Goal: Navigation & Orientation: Find specific page/section

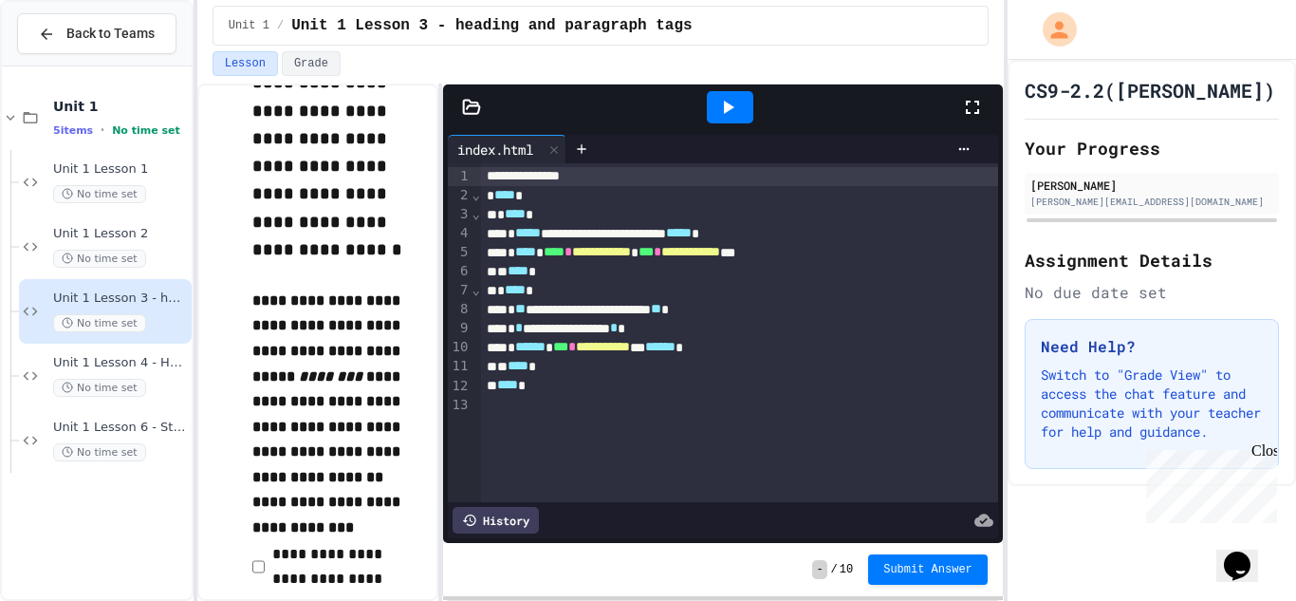
scroll to position [300, 0]
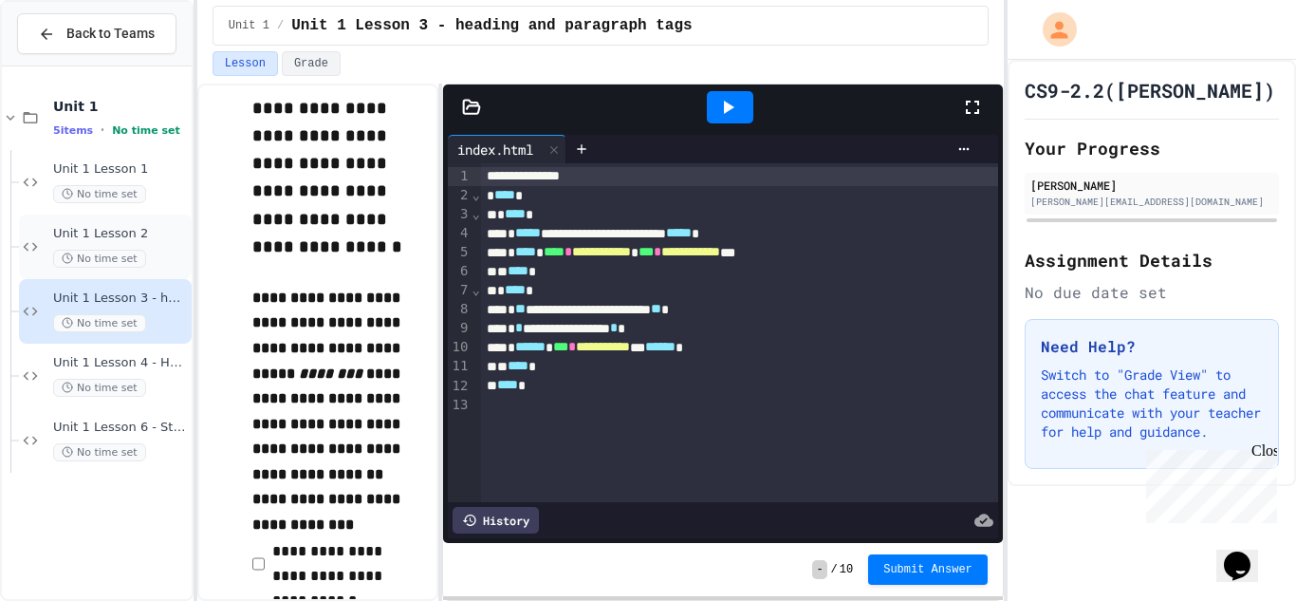
click at [140, 233] on span "Unit 1 Lesson 2" at bounding box center [120, 234] width 135 height 16
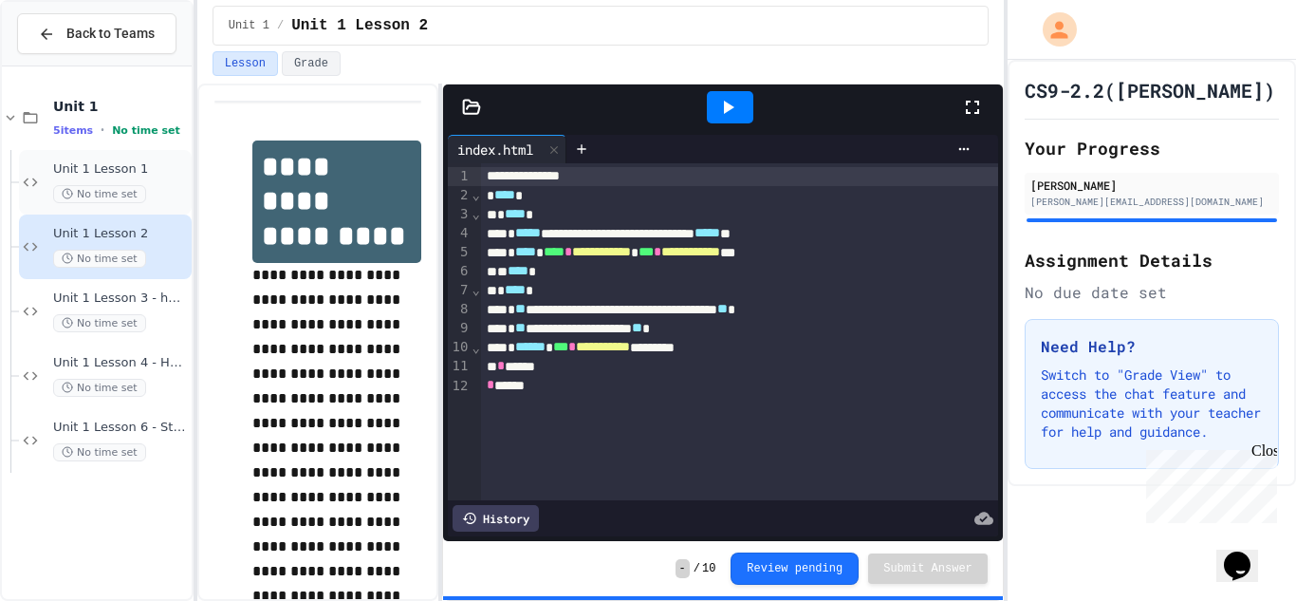
click at [151, 188] on div "No time set" at bounding box center [120, 194] width 135 height 18
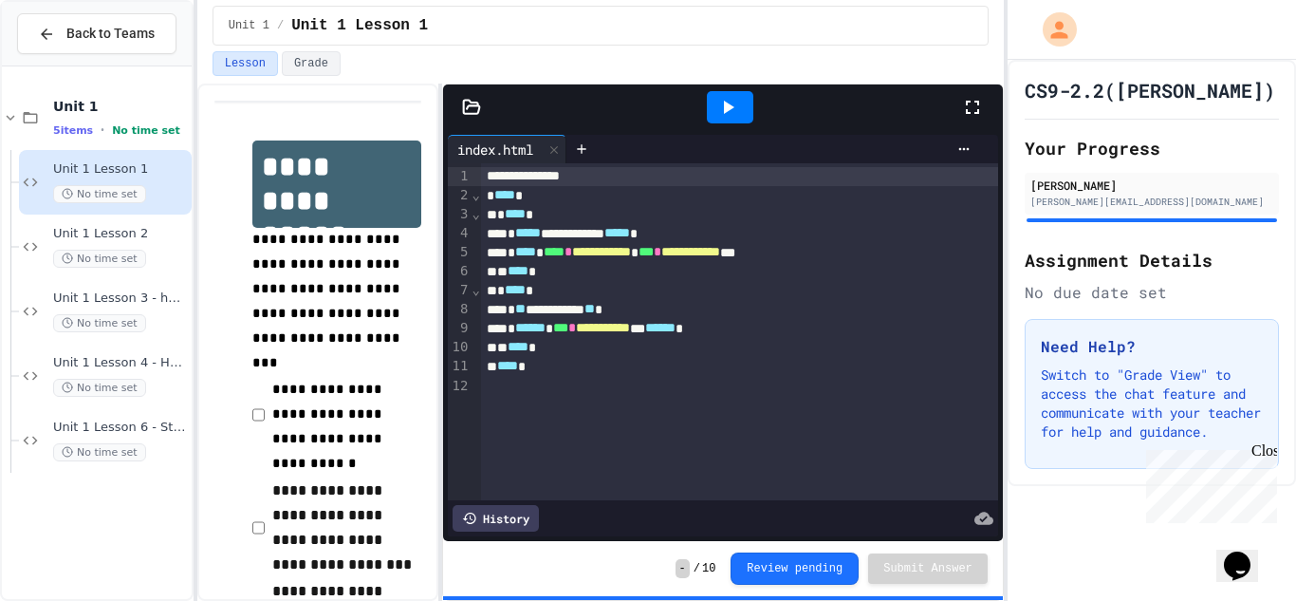
click at [731, 106] on icon at bounding box center [729, 107] width 10 height 13
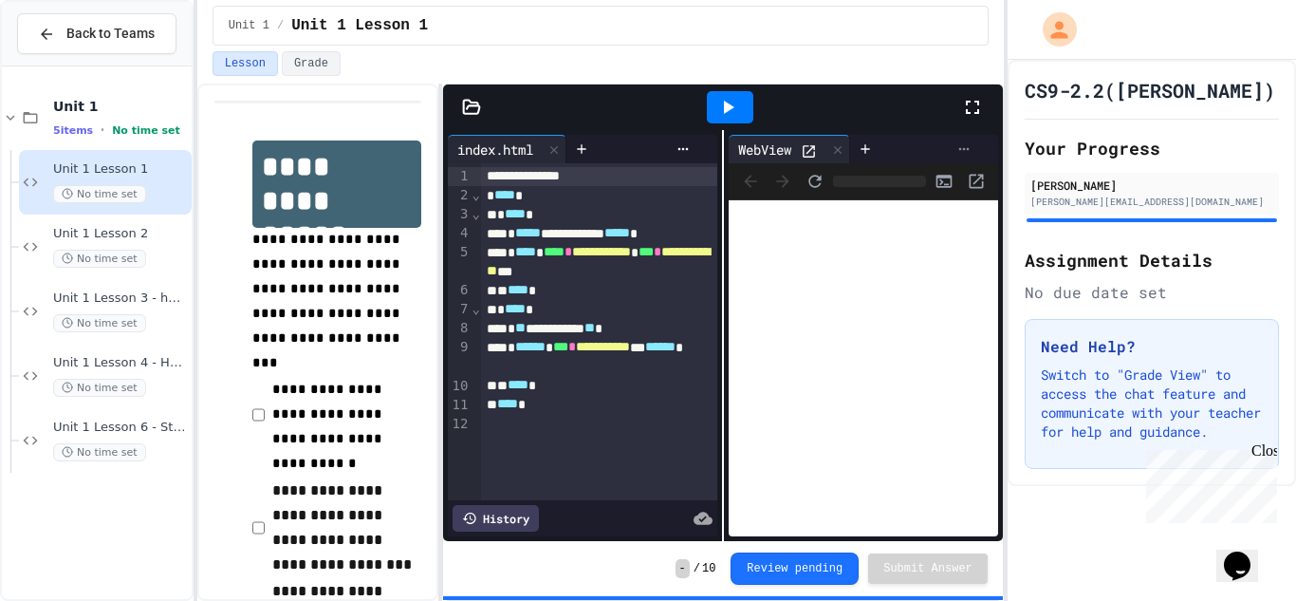
click at [962, 148] on icon at bounding box center [963, 148] width 15 height 15
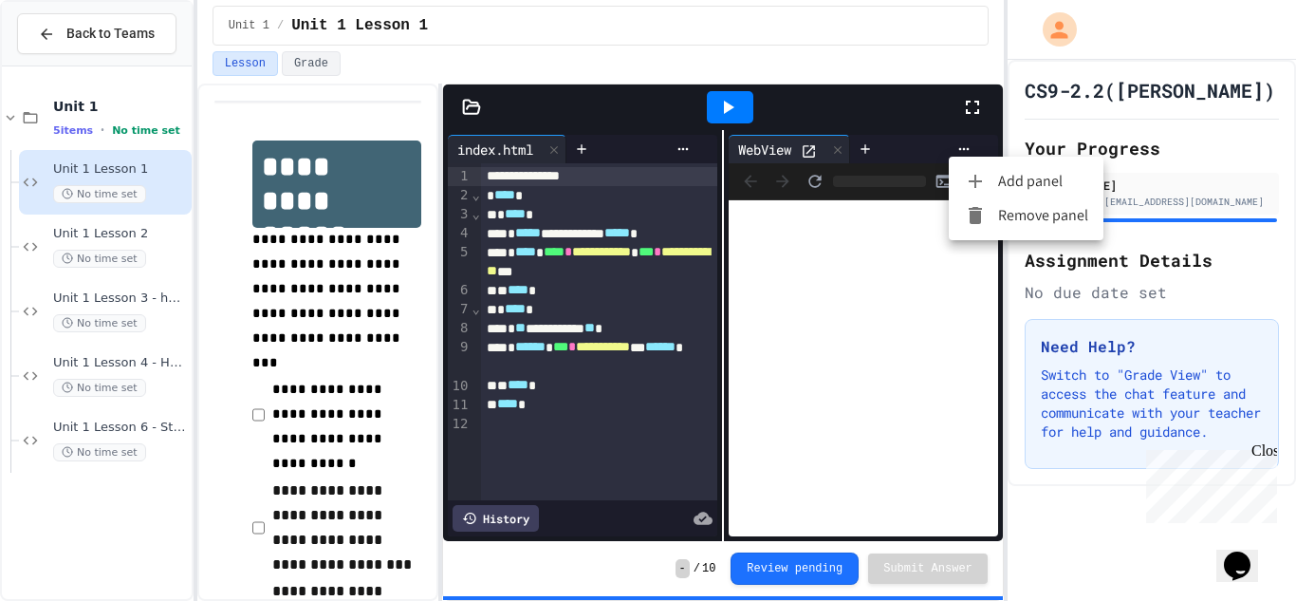
click at [990, 212] on div at bounding box center [981, 215] width 34 height 23
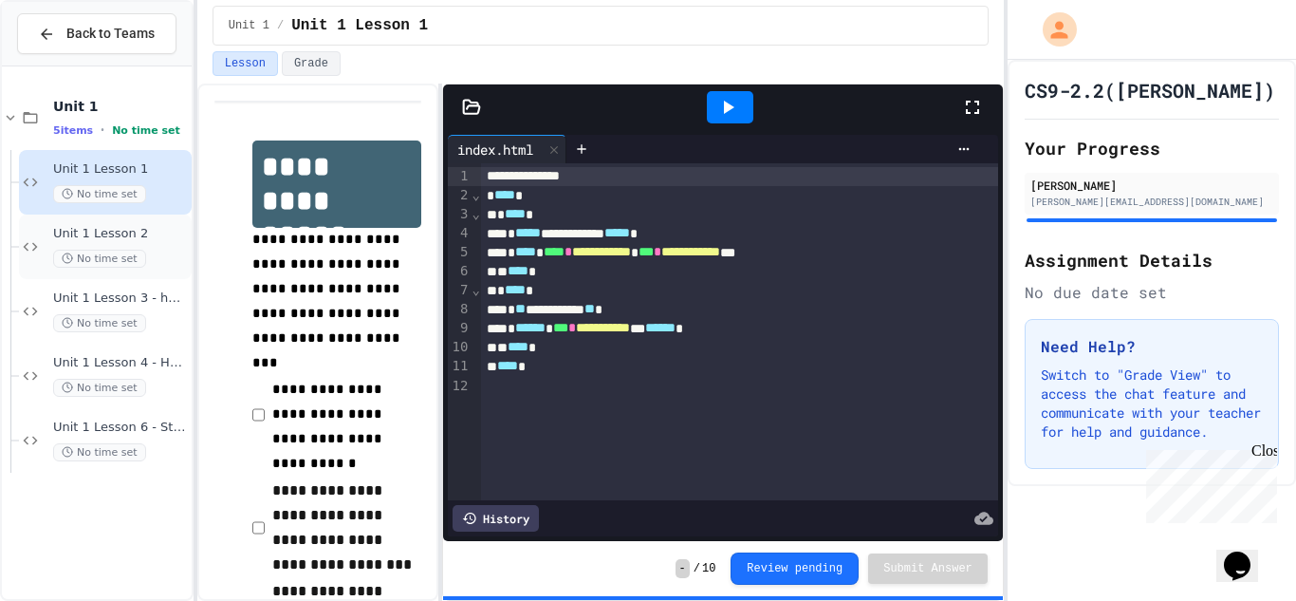
click at [131, 240] on span "Unit 1 Lesson 2" at bounding box center [120, 234] width 135 height 16
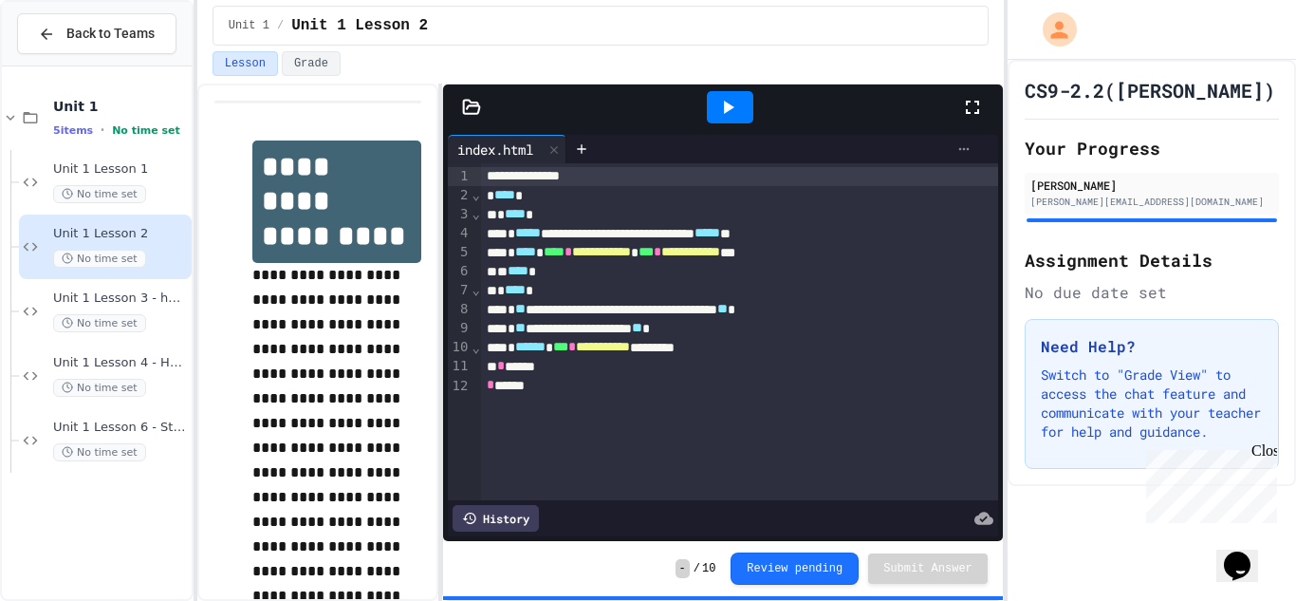
click at [963, 141] on icon at bounding box center [963, 148] width 15 height 15
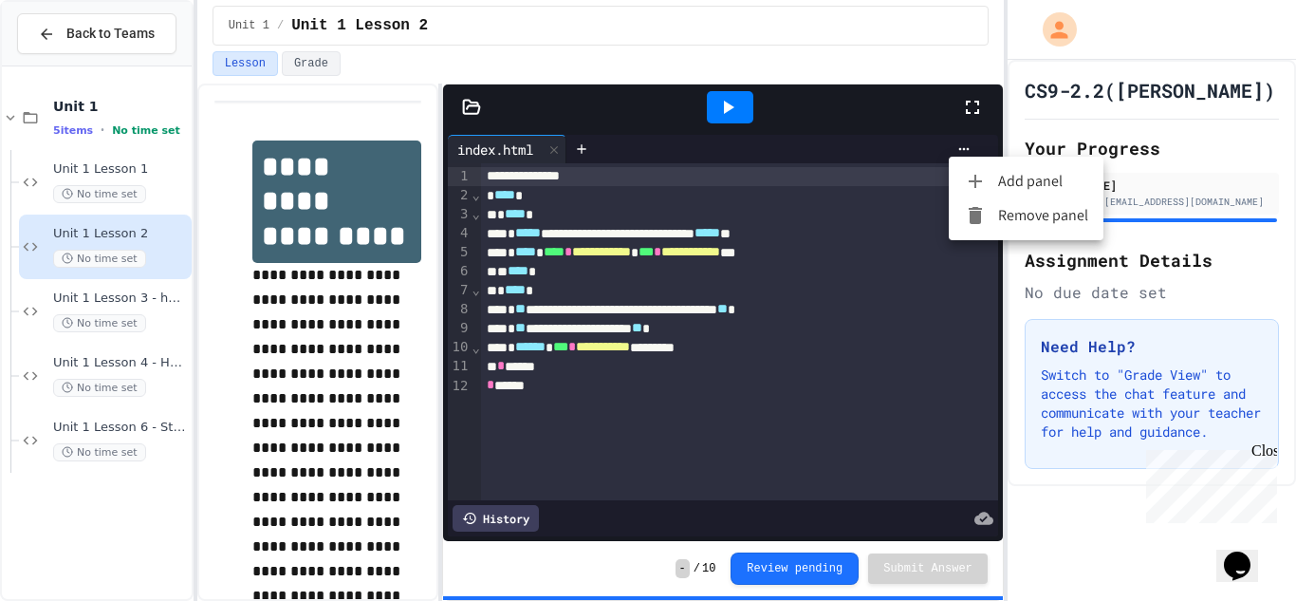
click at [746, 112] on div at bounding box center [648, 300] width 1296 height 601
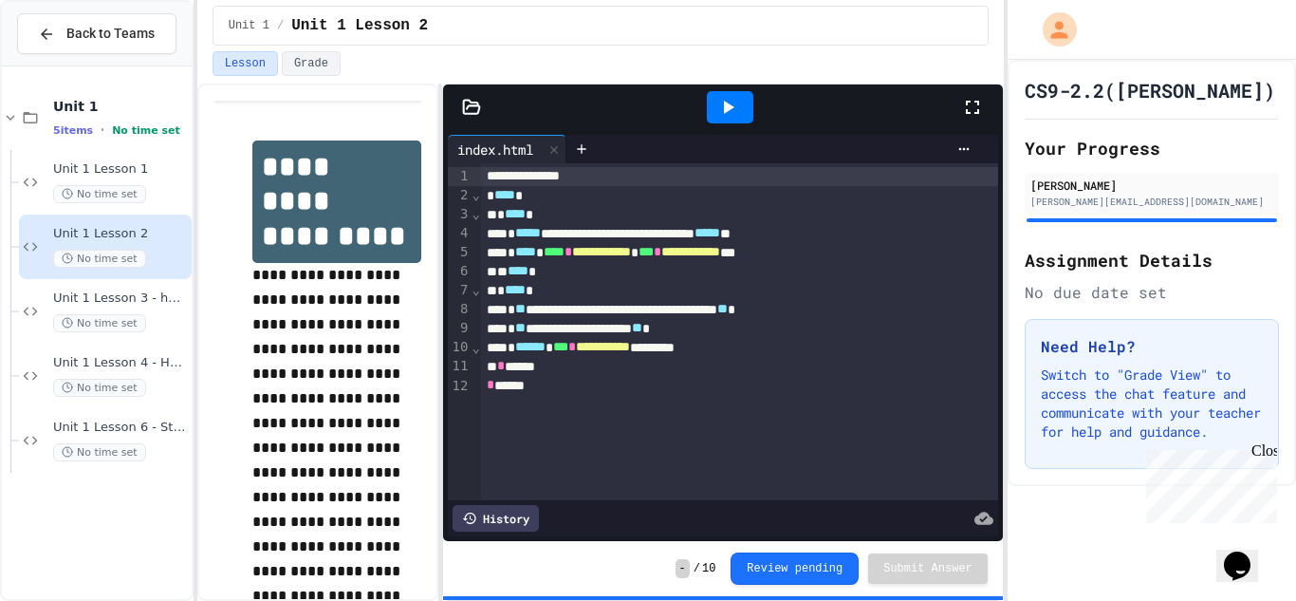
click at [746, 112] on div at bounding box center [730, 107] width 46 height 32
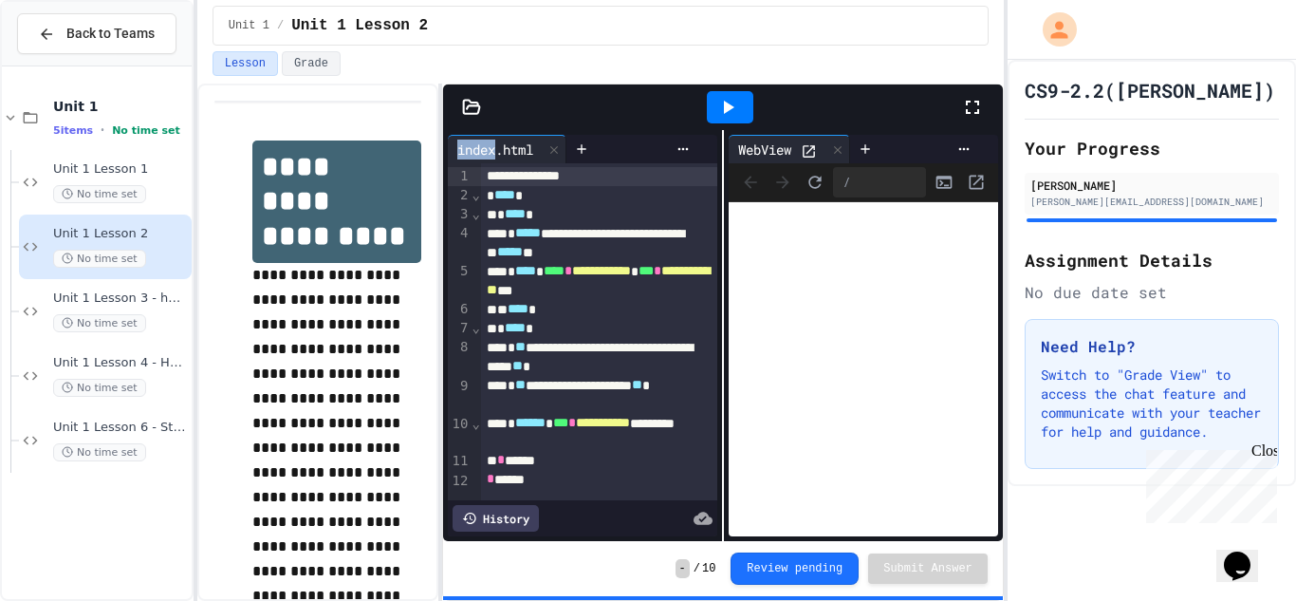
click at [964, 135] on div at bounding box center [914, 149] width 129 height 28
click at [965, 150] on icon at bounding box center [963, 148] width 15 height 15
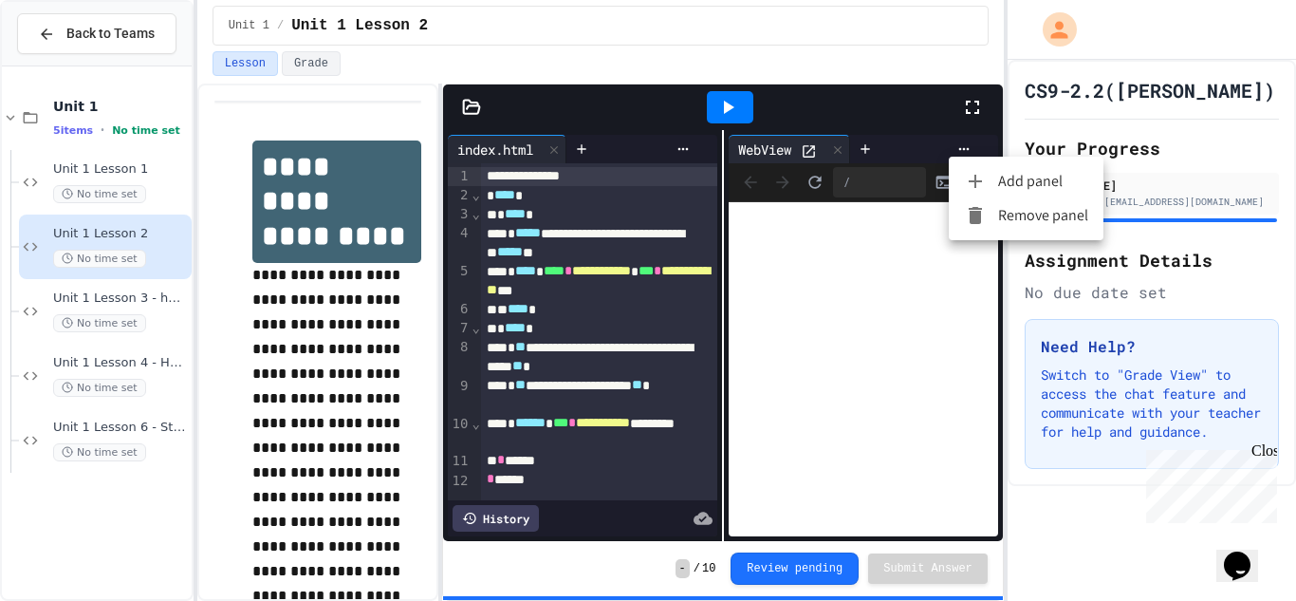
click at [971, 216] on icon at bounding box center [975, 215] width 13 height 17
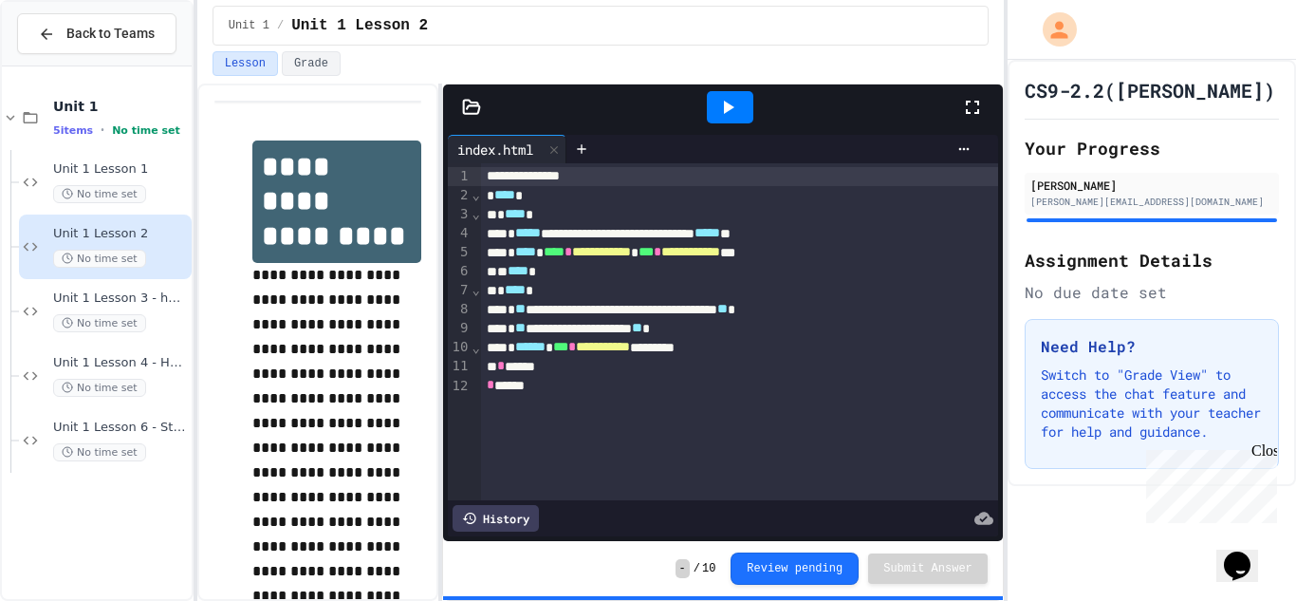
click at [540, 326] on div "**********" at bounding box center [740, 328] width 518 height 19
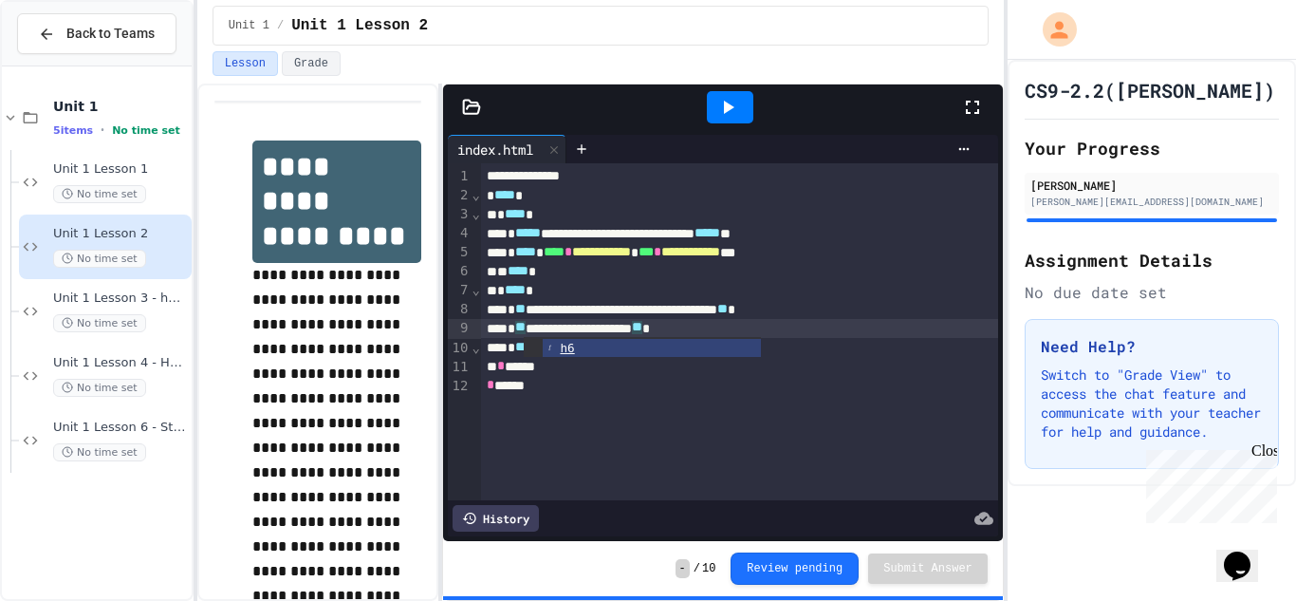
click at [720, 325] on div "**********" at bounding box center [740, 328] width 518 height 19
click at [739, 105] on div at bounding box center [730, 107] width 46 height 32
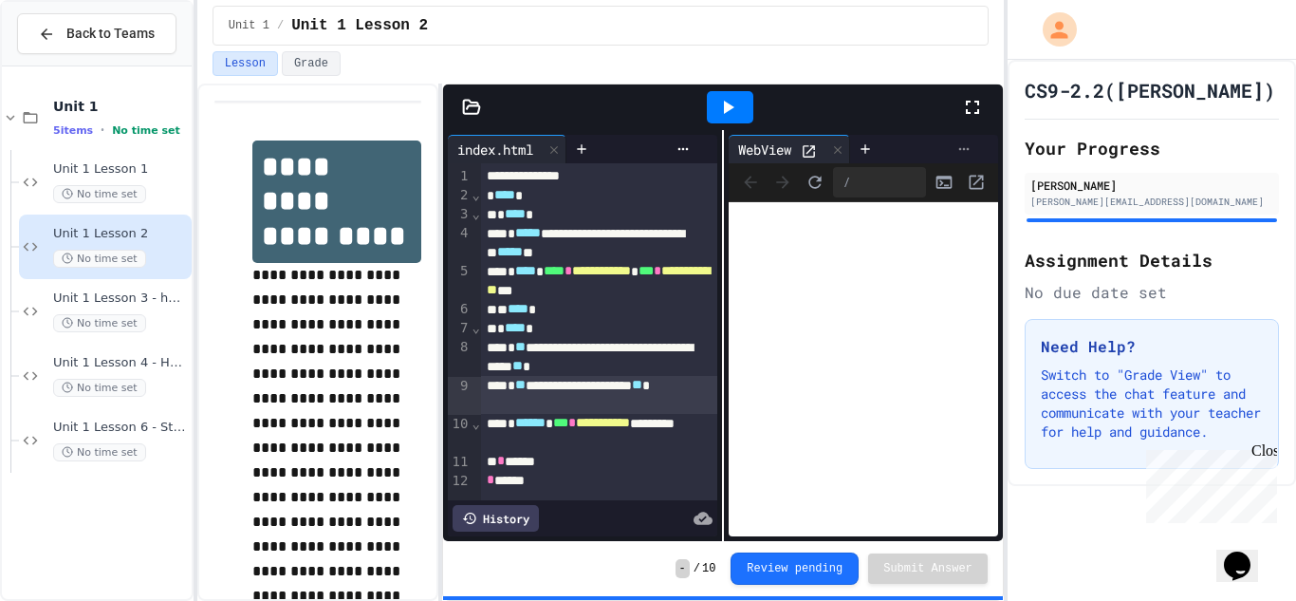
click at [961, 155] on icon at bounding box center [963, 148] width 15 height 15
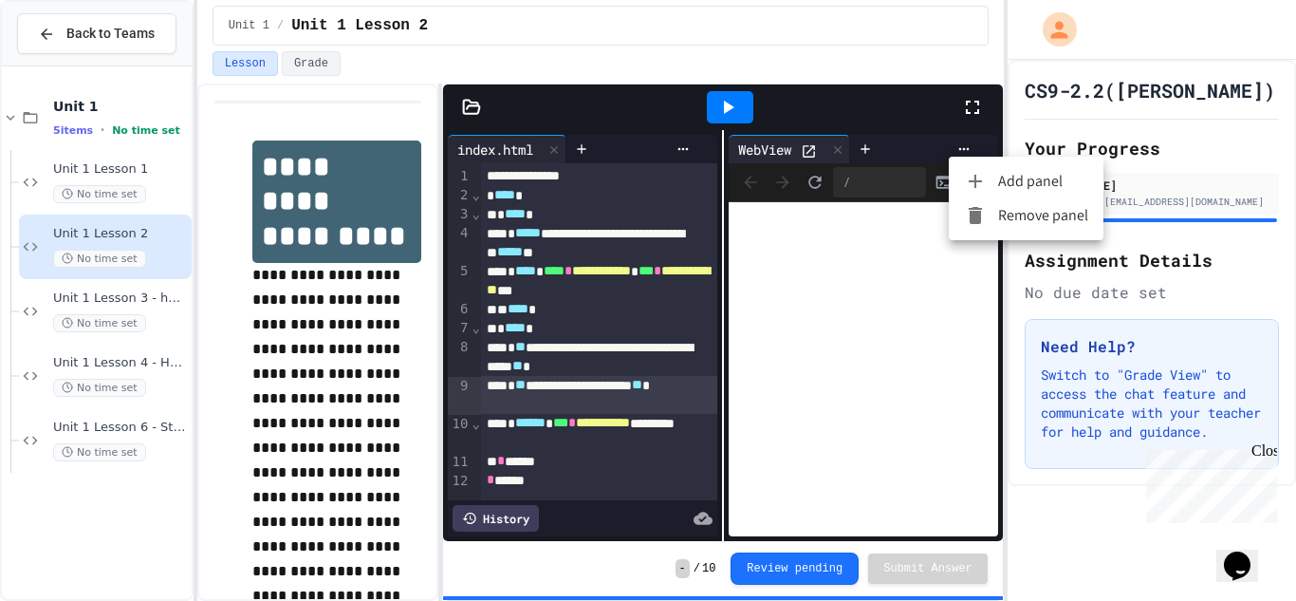
click at [1000, 213] on li "Remove panel" at bounding box center [1026, 215] width 155 height 34
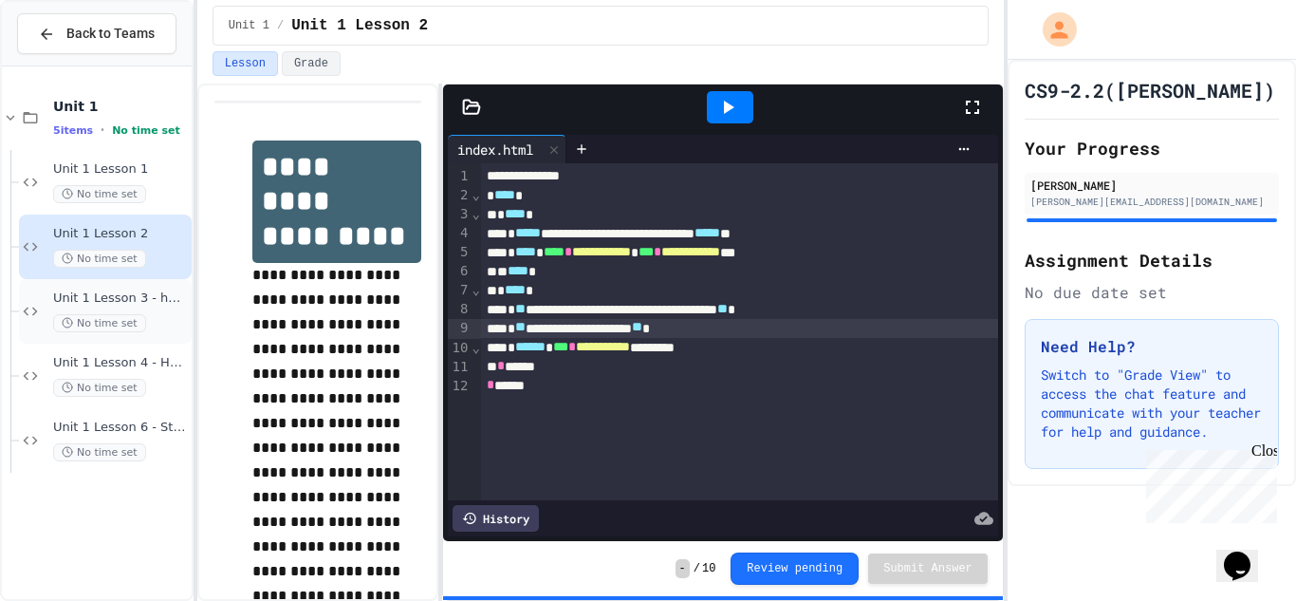
click at [121, 312] on div "Unit 1 Lesson 3 - heading and paragraph tags No time set" at bounding box center [120, 311] width 135 height 42
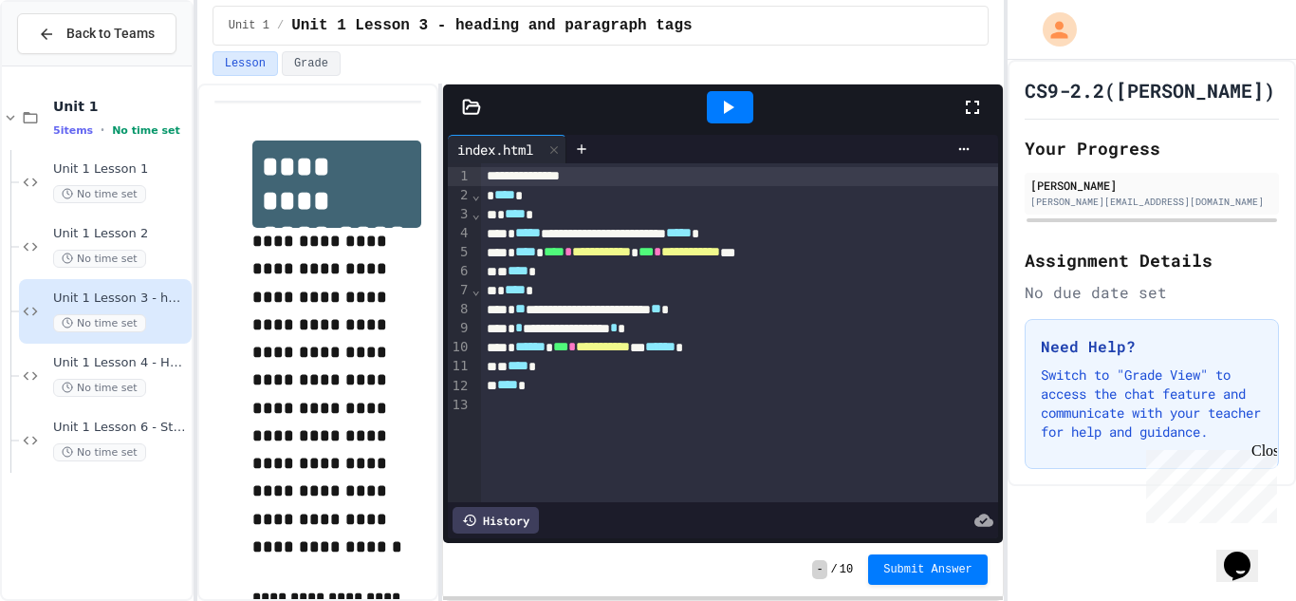
click at [1265, 455] on div "Close" at bounding box center [1264, 454] width 24 height 24
